Goal: Task Accomplishment & Management: Complete application form

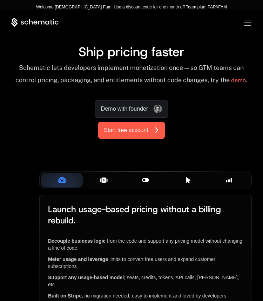
click at [133, 126] on span "Start free account" at bounding box center [126, 130] width 44 height 8
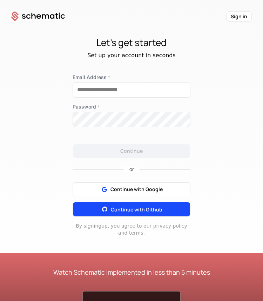
click at [117, 208] on span "Continue with Github" at bounding box center [137, 209] width 52 height 7
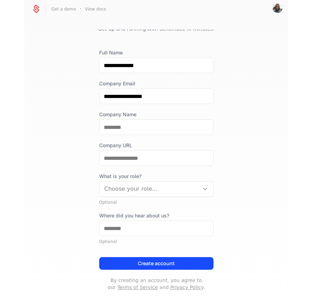
scroll to position [27, 0]
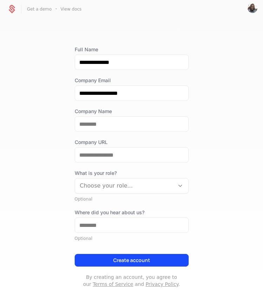
click at [126, 188] on div at bounding box center [125, 186] width 90 height 10
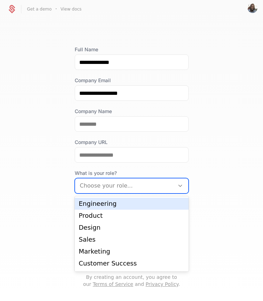
click at [107, 207] on div "Engineering" at bounding box center [132, 204] width 106 height 6
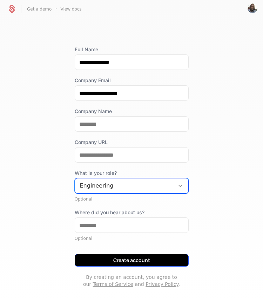
click at [119, 262] on button "Create account" at bounding box center [132, 260] width 114 height 13
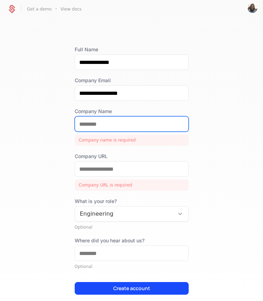
click at [87, 124] on input "Company Name" at bounding box center [131, 124] width 113 height 15
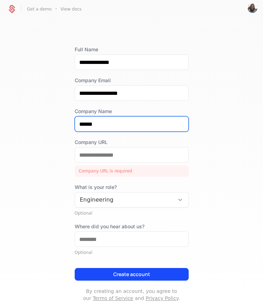
click at [90, 124] on input "******" at bounding box center [131, 124] width 113 height 15
drag, startPoint x: 90, startPoint y: 124, endPoint x: 64, endPoint y: 122, distance: 26.4
click at [64, 122] on div "**********" at bounding box center [131, 168] width 263 height 278
type input "****"
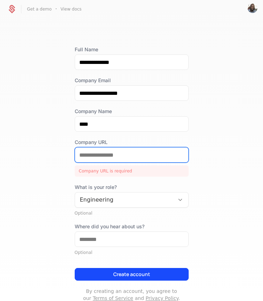
click at [83, 154] on input "Company URL" at bounding box center [131, 154] width 113 height 15
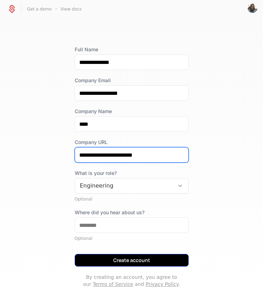
type input "**********"
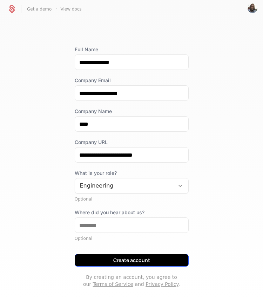
click at [103, 257] on button "Create account" at bounding box center [132, 260] width 114 height 13
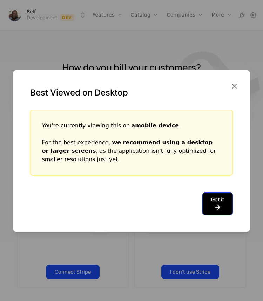
click at [211, 205] on icon at bounding box center [217, 207] width 13 height 8
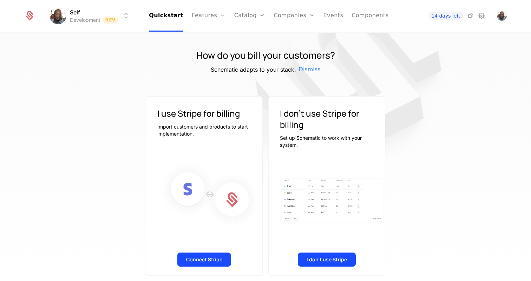
scroll to position [19, 0]
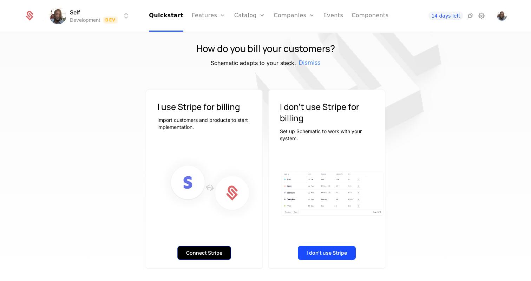
click at [215, 253] on button "Connect Stripe" at bounding box center [204, 253] width 54 height 14
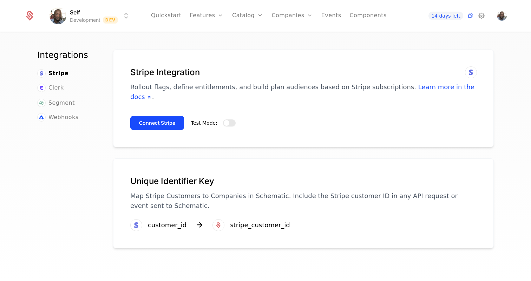
click at [229, 119] on button "Test Mode:" at bounding box center [229, 122] width 13 height 7
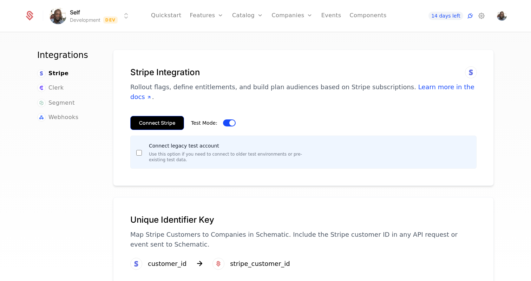
click at [167, 117] on button "Connect Stripe" at bounding box center [157, 123] width 54 height 14
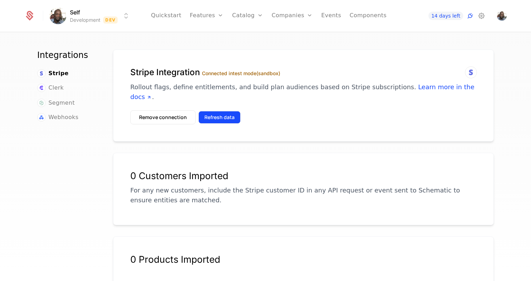
click at [216, 111] on button "Refresh data" at bounding box center [219, 117] width 42 height 13
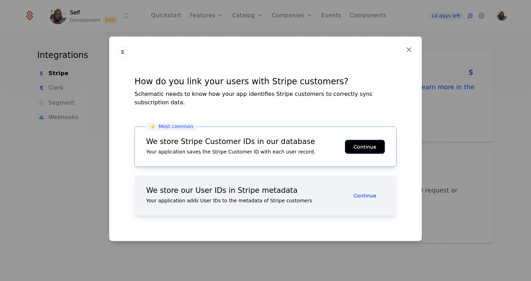
click at [354, 141] on button "Continue" at bounding box center [365, 146] width 40 height 14
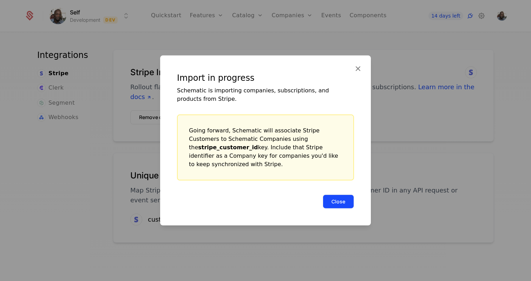
click at [340, 198] on button "Close" at bounding box center [338, 202] width 31 height 14
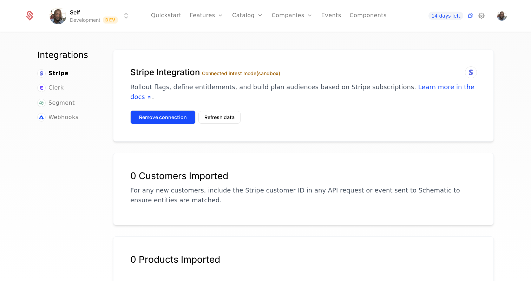
click at [162, 110] on button "Remove connection" at bounding box center [162, 117] width 65 height 14
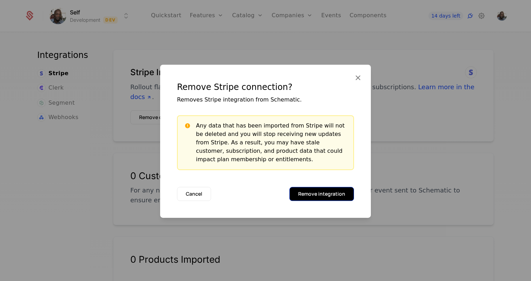
click at [304, 196] on button "Remove integration" at bounding box center [321, 194] width 65 height 14
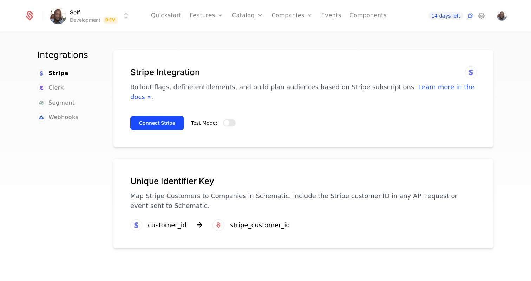
click at [229, 119] on button "Test Mode:" at bounding box center [229, 122] width 13 height 7
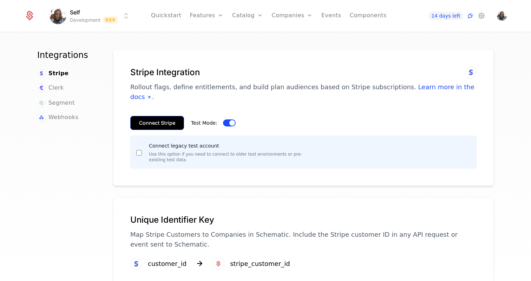
click at [147, 116] on button "Connect Stripe" at bounding box center [157, 123] width 54 height 14
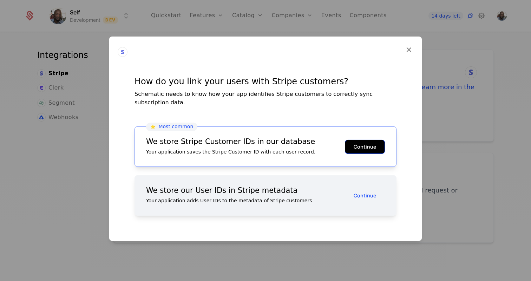
click at [361, 140] on button "Continue" at bounding box center [365, 146] width 40 height 14
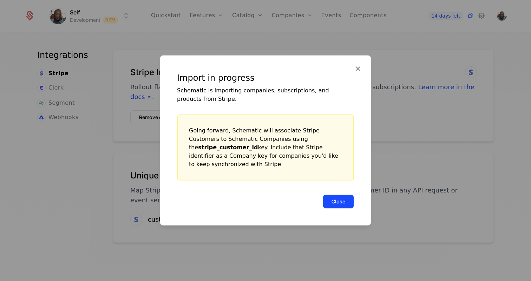
click at [338, 195] on button "Close" at bounding box center [338, 202] width 31 height 14
